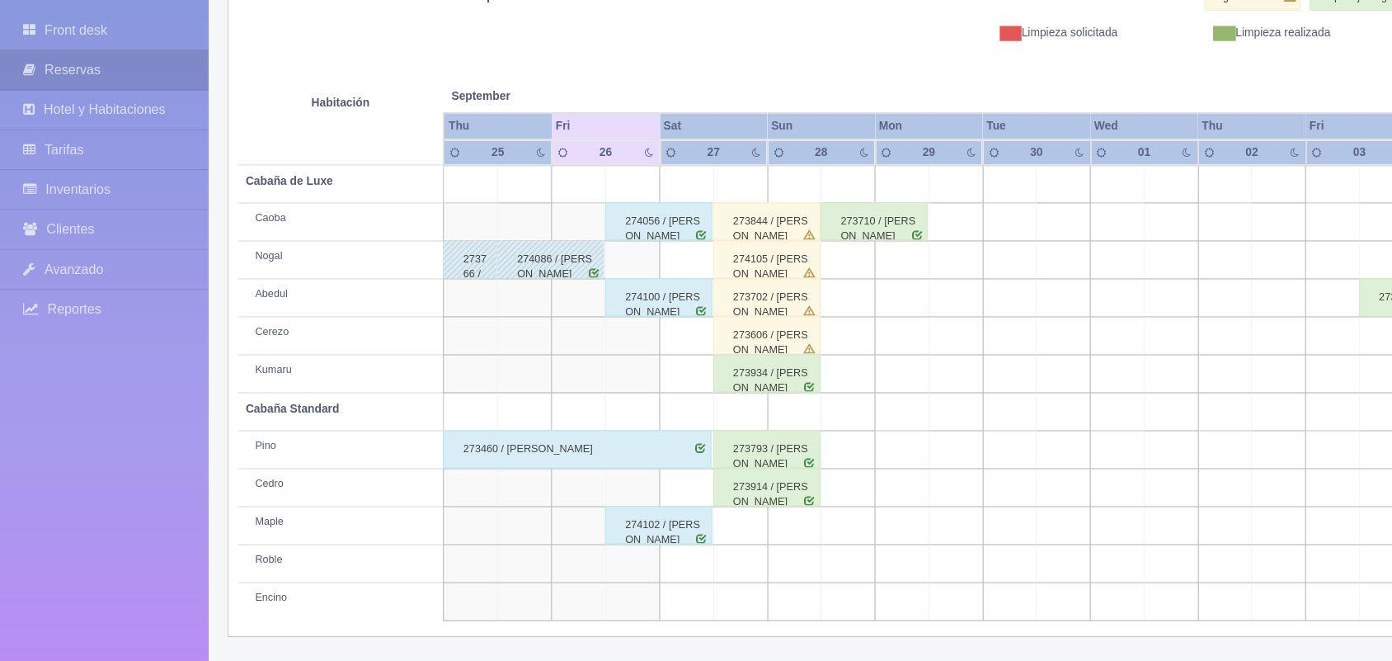
scroll to position [229, 0]
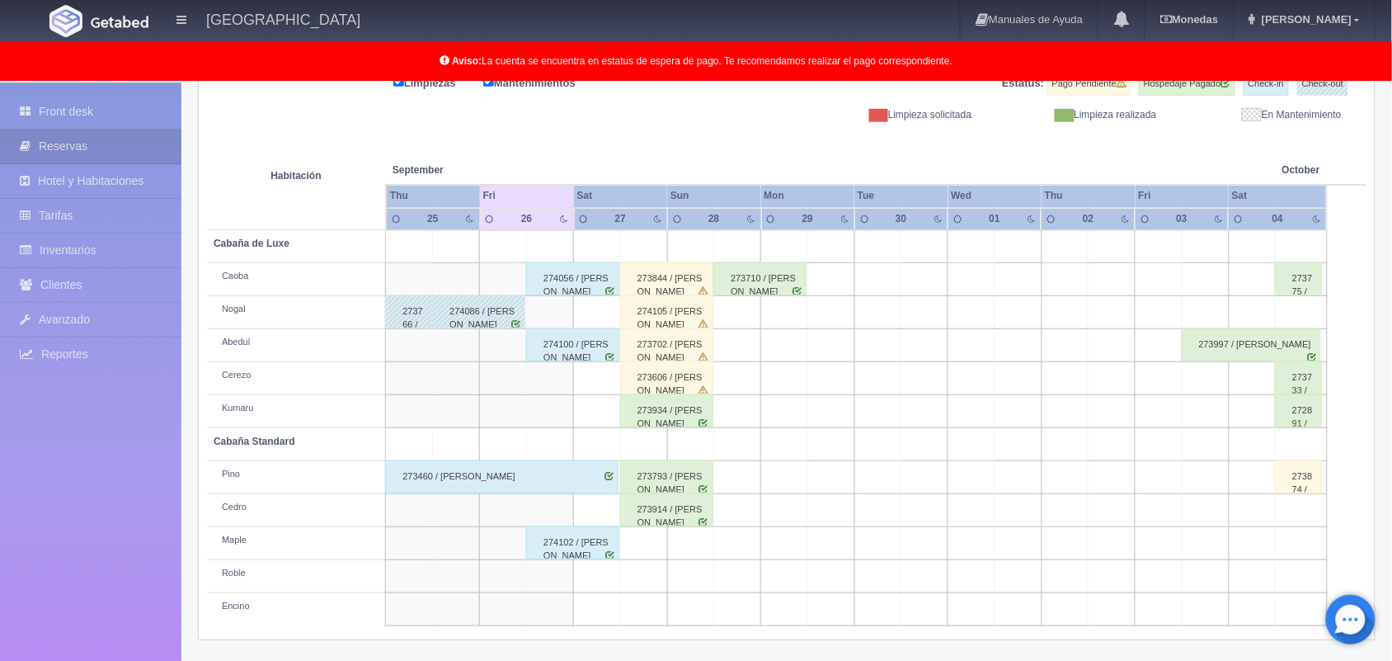
click at [1033, 386] on td at bounding box center [1018, 378] width 47 height 33
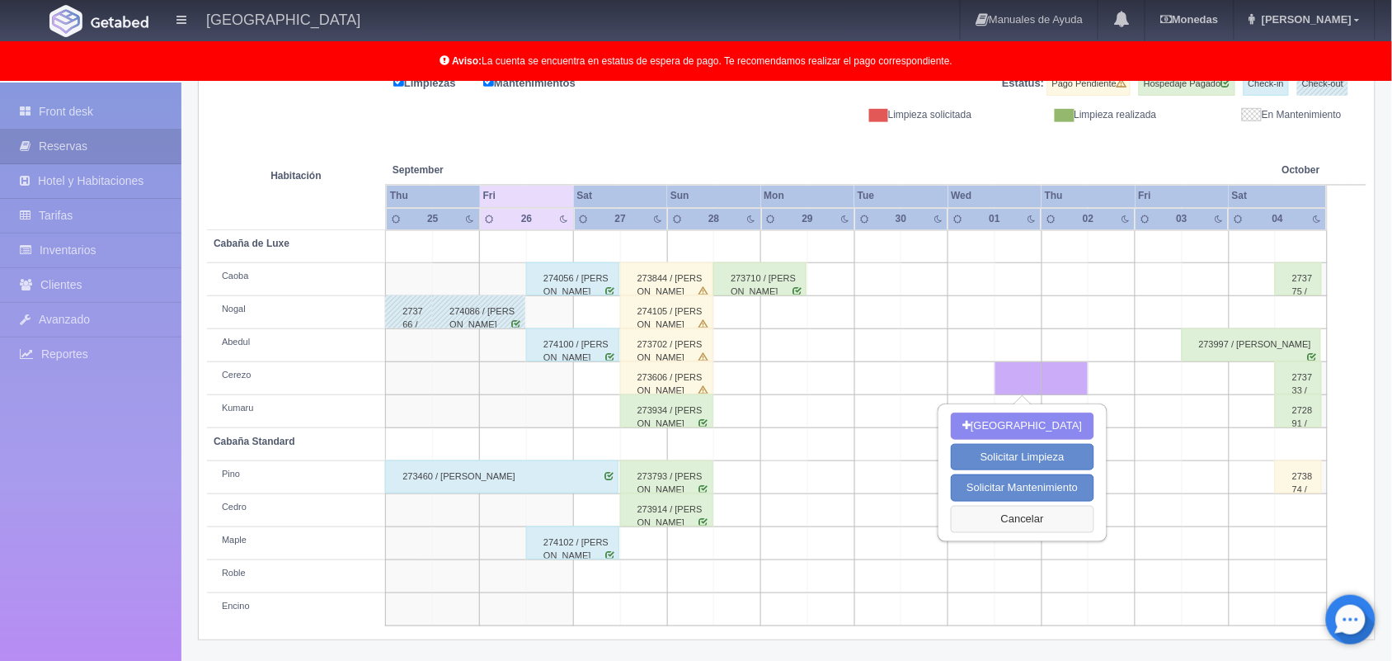
click at [1006, 521] on button "Cancelar" at bounding box center [1022, 519] width 143 height 27
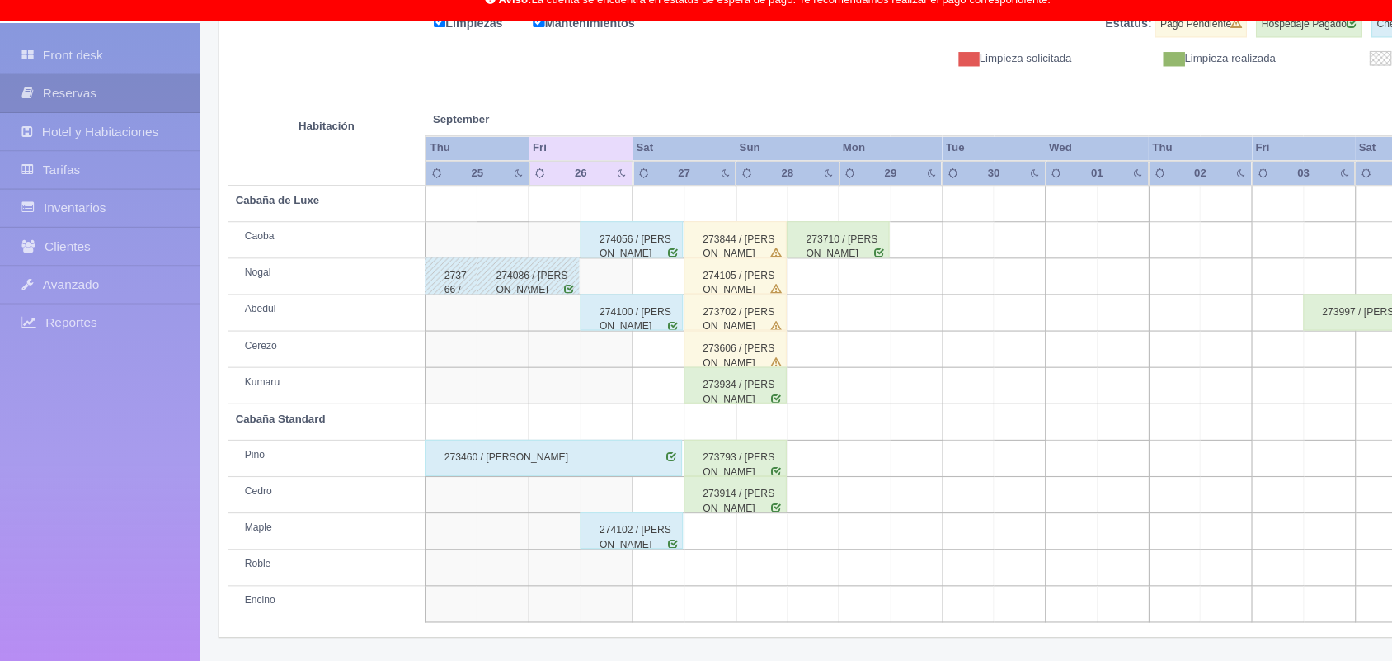
click at [688, 316] on div "274105 / [PERSON_NAME]" at bounding box center [666, 311] width 93 height 33
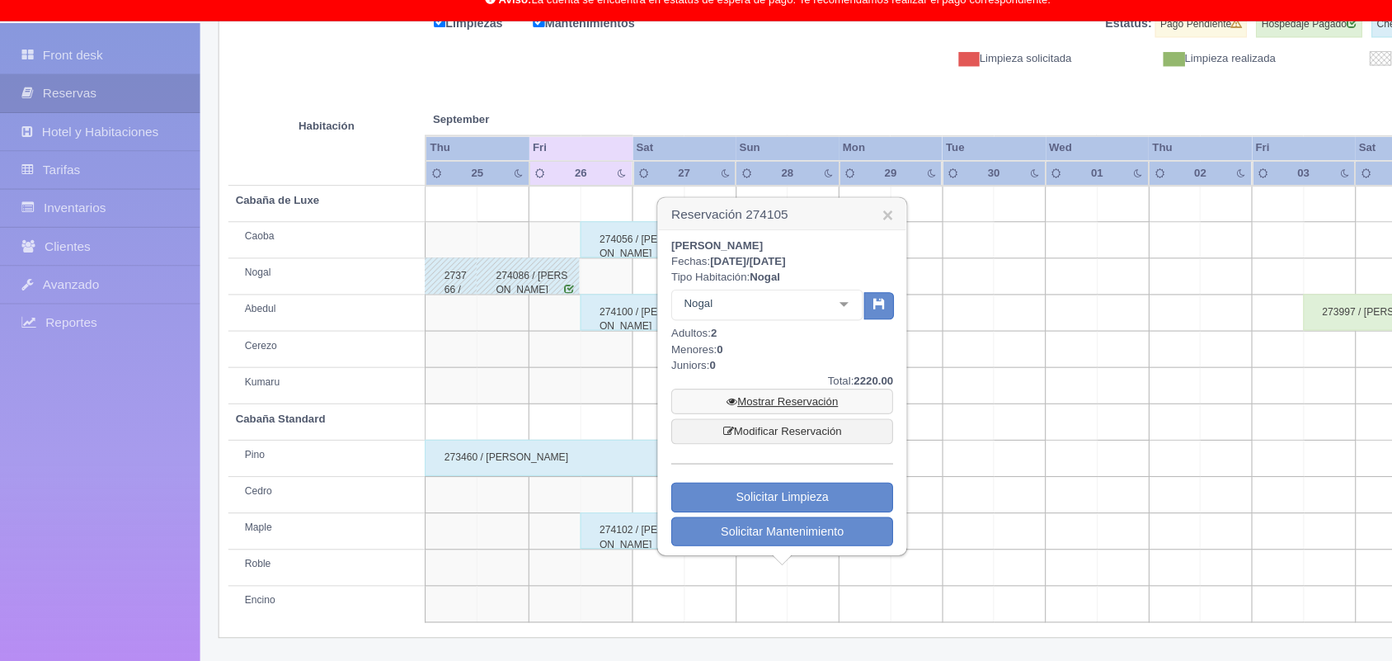
click at [733, 422] on link "Mostrar Reservación" at bounding box center [709, 425] width 201 height 23
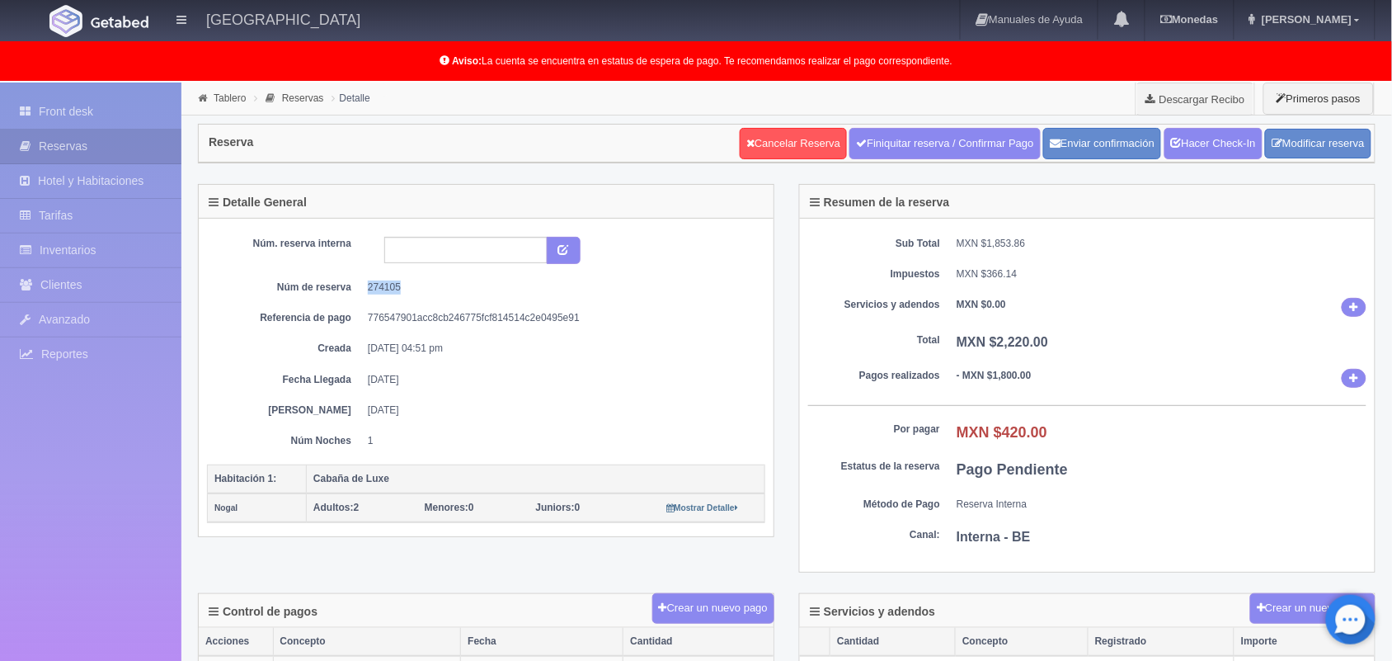
drag, startPoint x: 363, startPoint y: 294, endPoint x: 417, endPoint y: 293, distance: 53.6
click at [417, 293] on dl "Núm de reserva 274105" at bounding box center [486, 287] width 534 height 14
copy dd "274105"
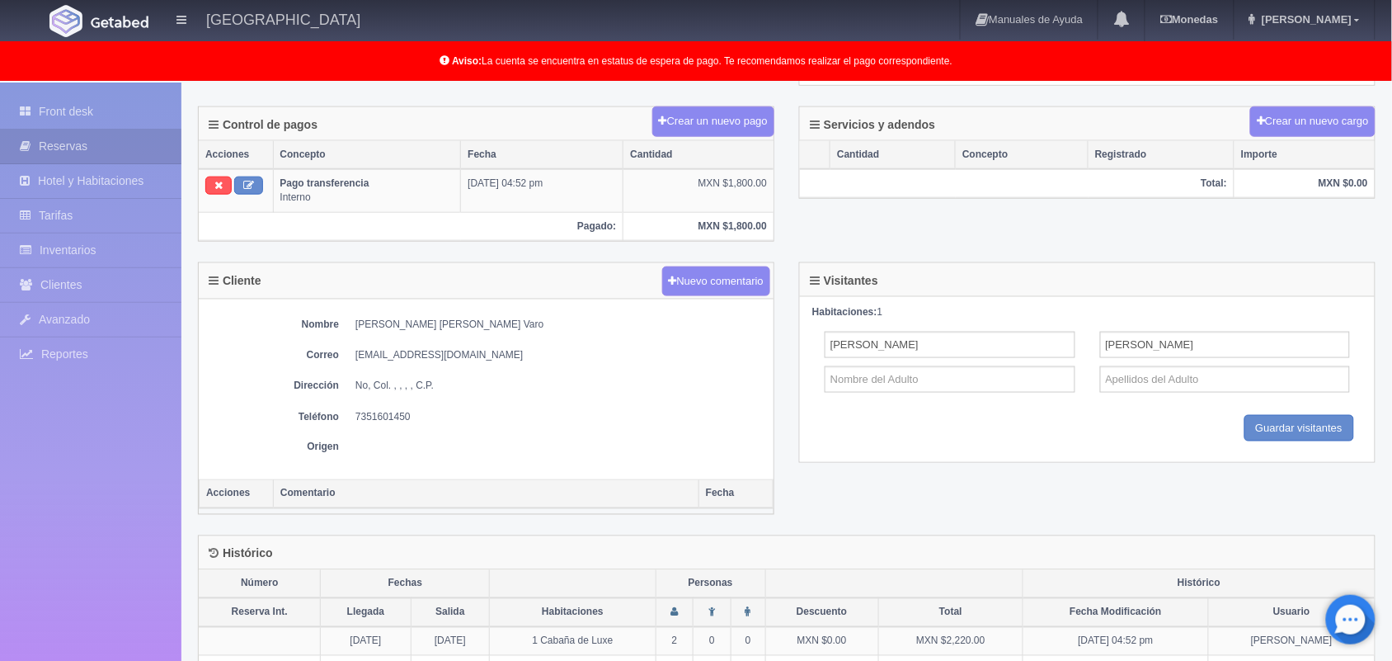
scroll to position [488, 0]
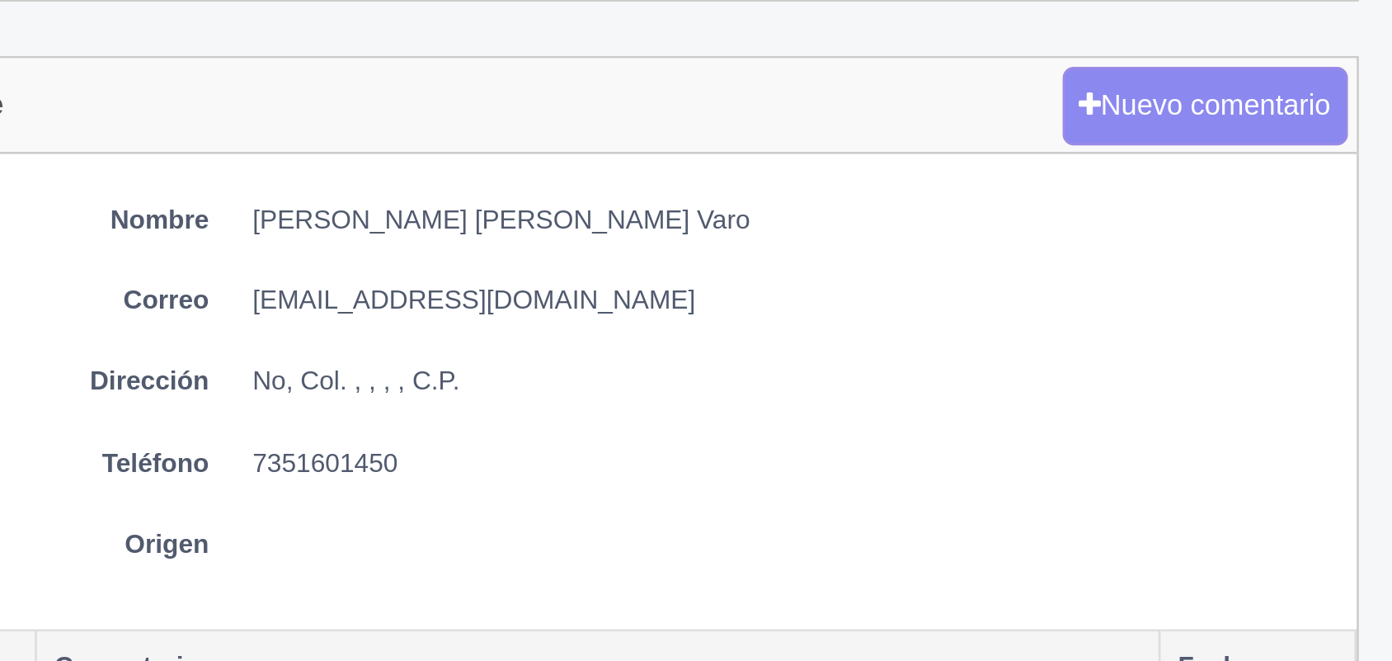
drag, startPoint x: 418, startPoint y: 386, endPoint x: 431, endPoint y: 384, distance: 12.5
click at [431, 384] on dd "No, Col. , , , , C.P." at bounding box center [561, 385] width 410 height 14
click at [460, 367] on div "Nombre Jesus Samuel Martinez Varo Correo martinezvarojesussamuel@gmail.com Dire…" at bounding box center [486, 389] width 575 height 180
